Goal: Communication & Community: Answer question/provide support

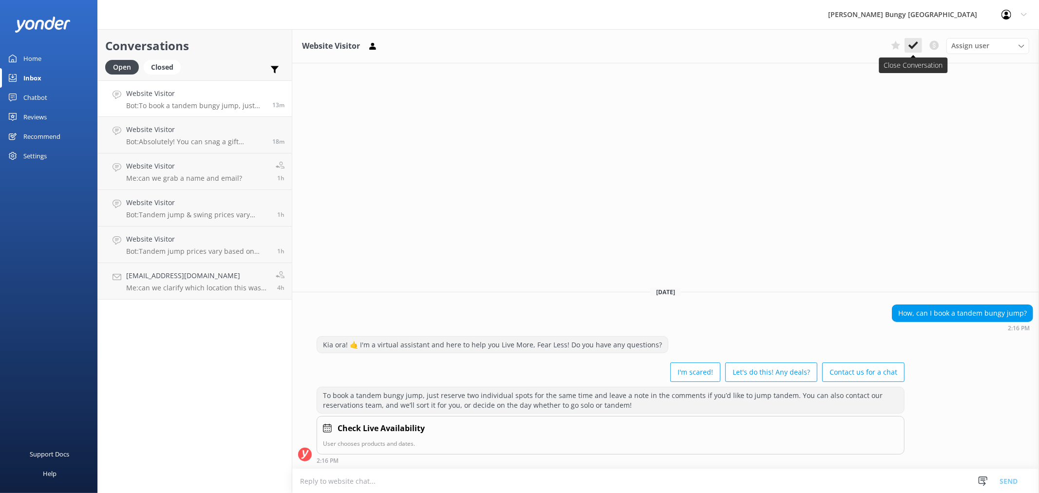
click at [917, 44] on icon at bounding box center [914, 45] width 10 height 10
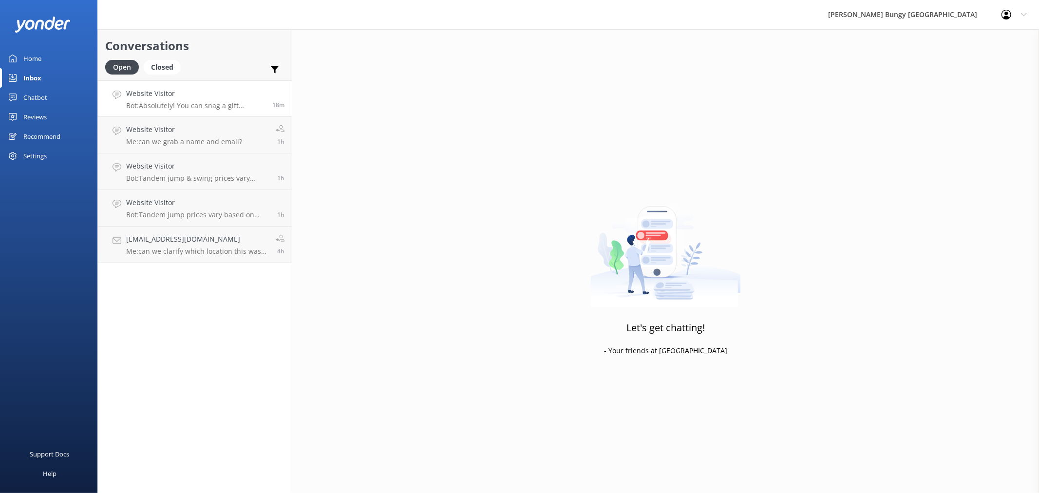
click at [183, 89] on h4 "Website Visitor" at bounding box center [195, 93] width 139 height 11
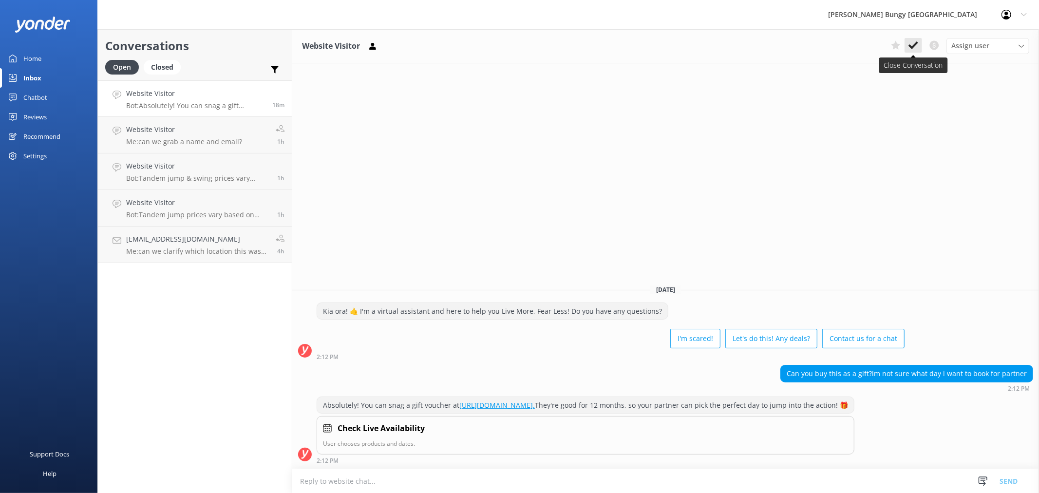
click at [916, 45] on icon at bounding box center [914, 45] width 10 height 10
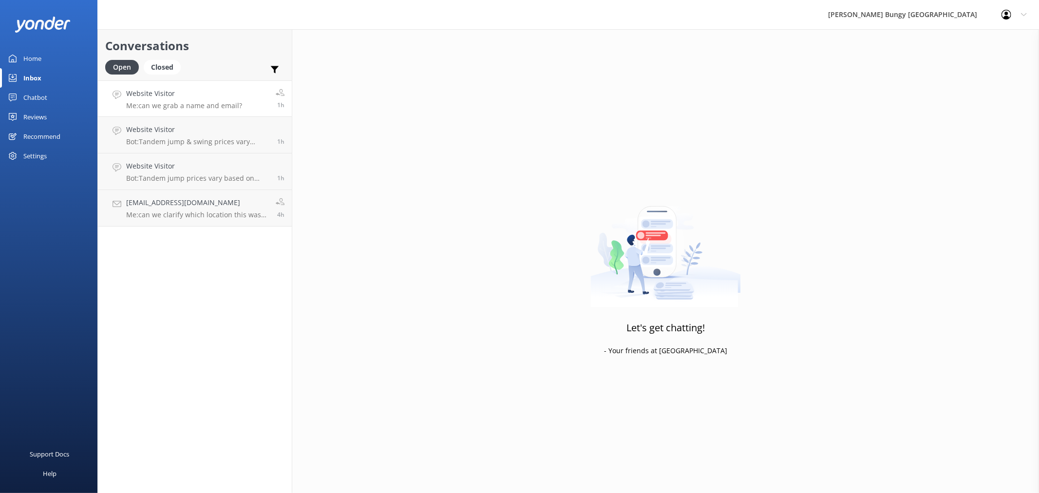
click at [210, 93] on h4 "Website Visitor" at bounding box center [184, 93] width 116 height 11
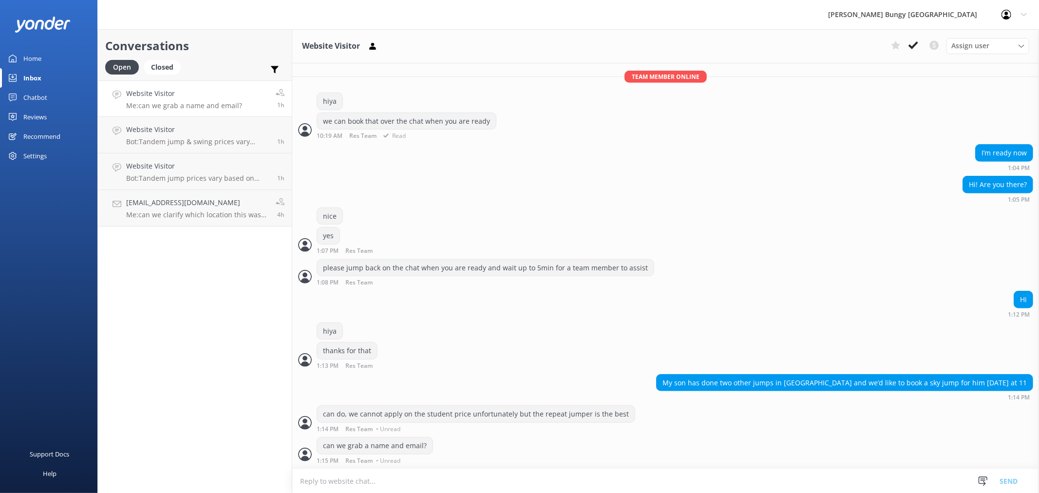
scroll to position [405, 0]
click at [228, 122] on link "Website Visitor Bot: Tandem jump & swing prices vary based on location, activit…" at bounding box center [195, 135] width 194 height 37
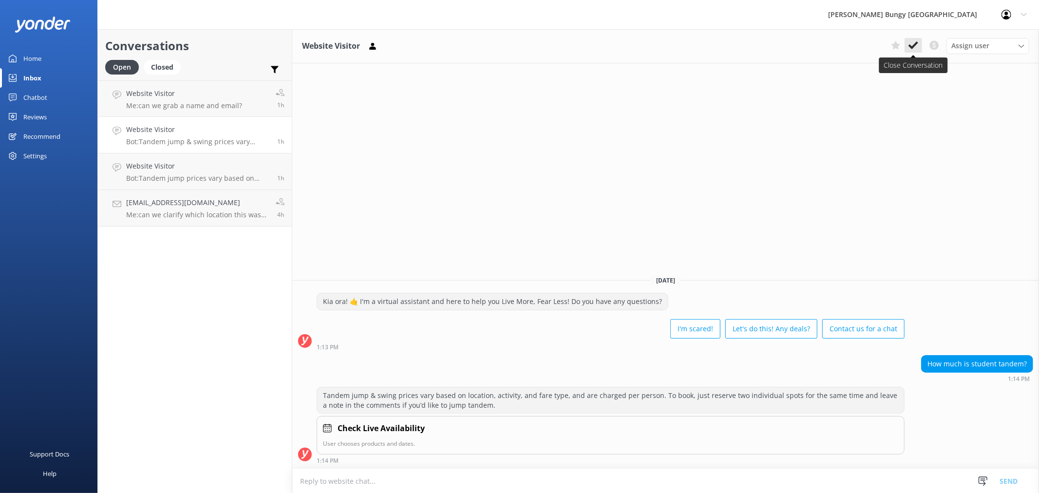
click at [916, 45] on icon at bounding box center [914, 45] width 10 height 10
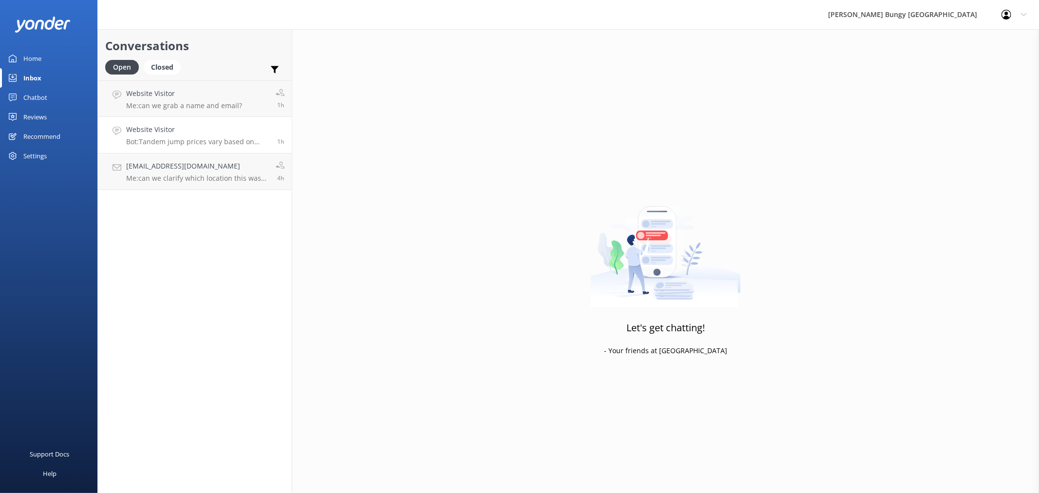
click at [209, 130] on h4 "Website Visitor" at bounding box center [198, 129] width 144 height 11
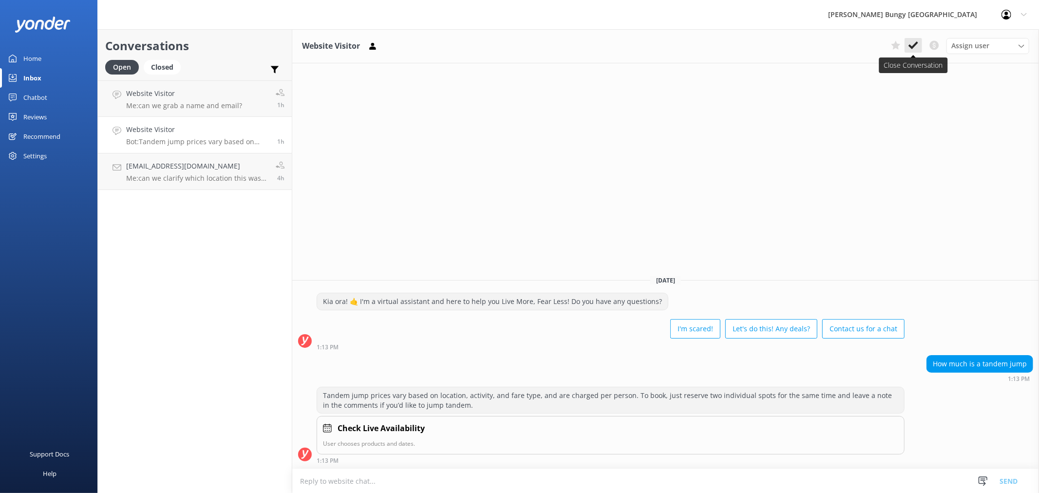
click at [912, 43] on icon at bounding box center [914, 45] width 10 height 10
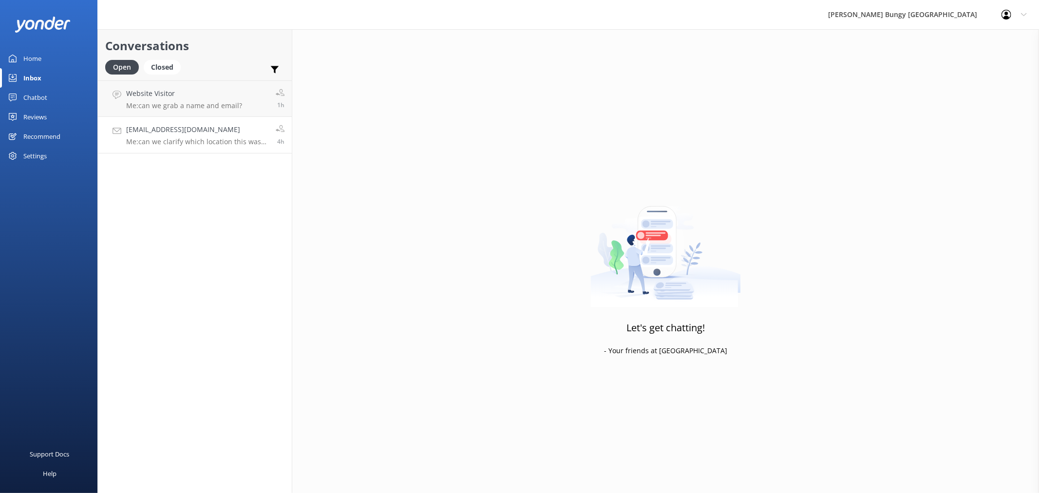
click at [247, 130] on h4 "[EMAIL_ADDRESS][DOMAIN_NAME]" at bounding box center [197, 129] width 142 height 11
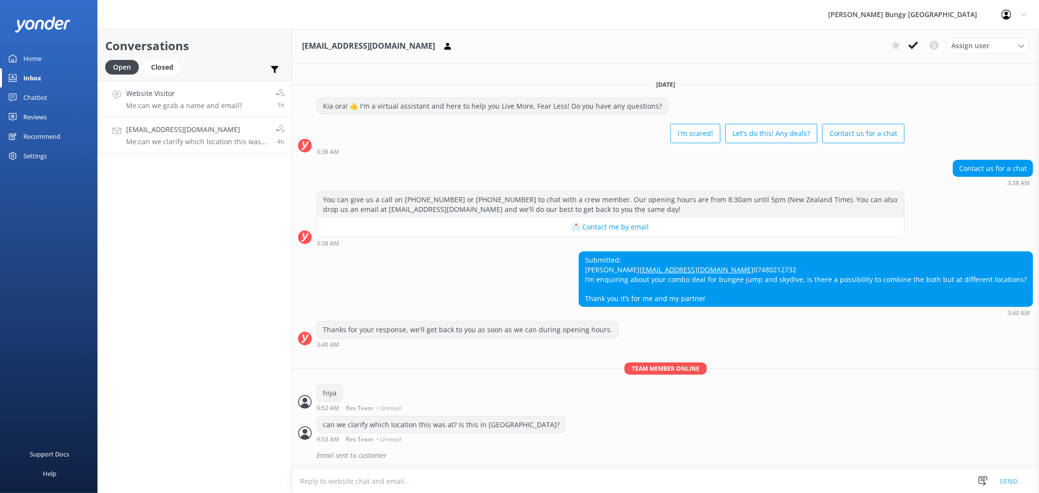
click at [245, 107] on link "Website Visitor Me: can we grab a name and email? 1h" at bounding box center [195, 98] width 194 height 37
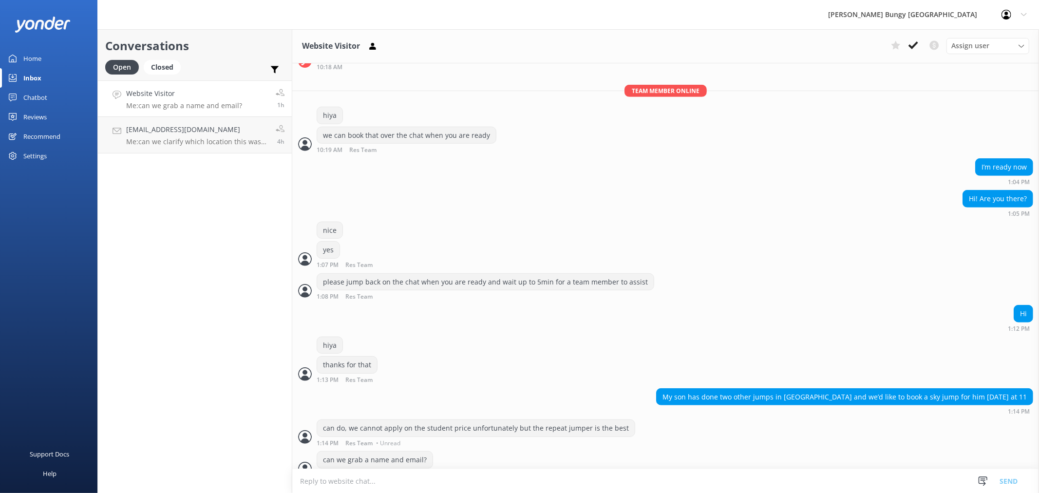
scroll to position [405, 0]
